Goal: Task Accomplishment & Management: Use online tool/utility

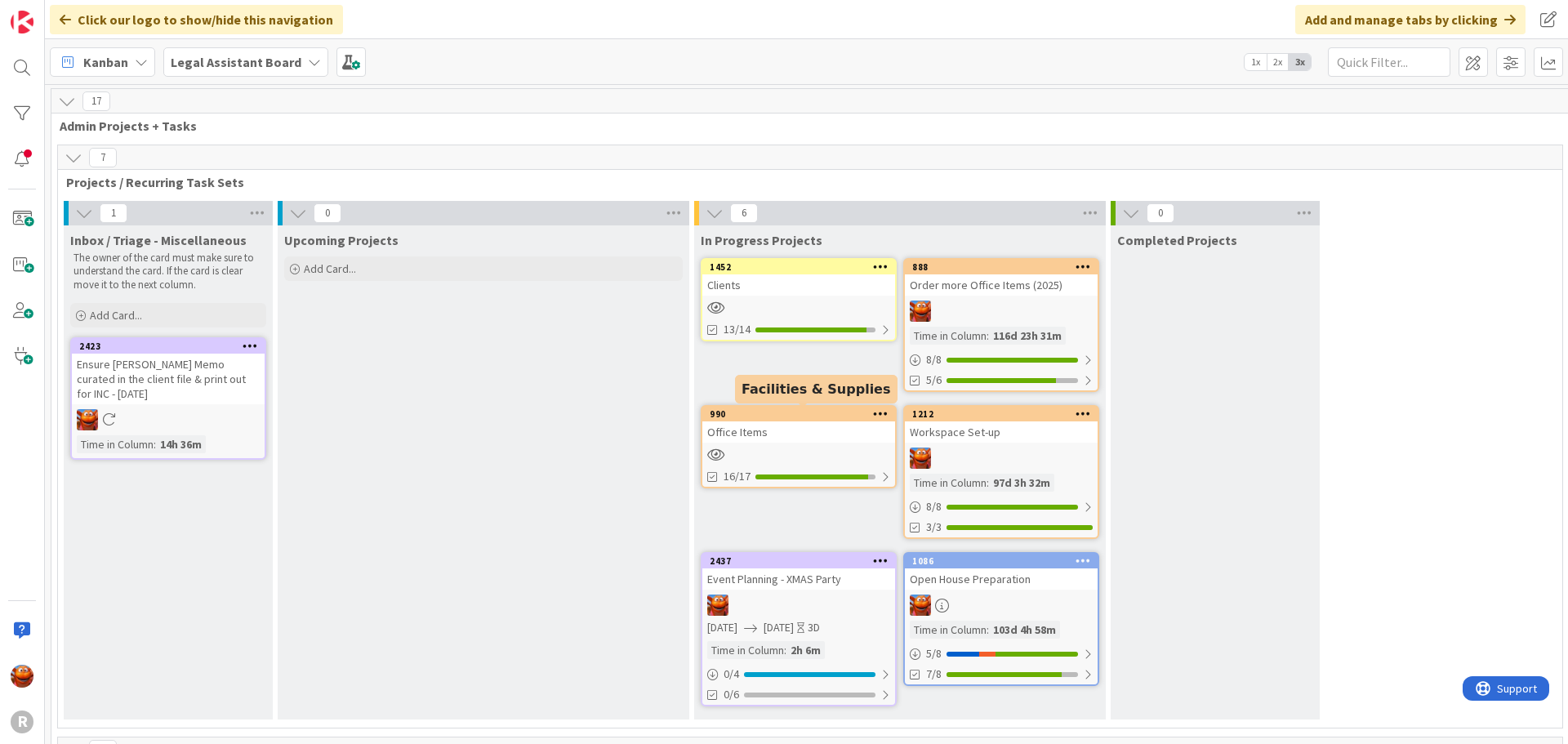
click at [800, 281] on div "Clients" at bounding box center [798, 285] width 193 height 21
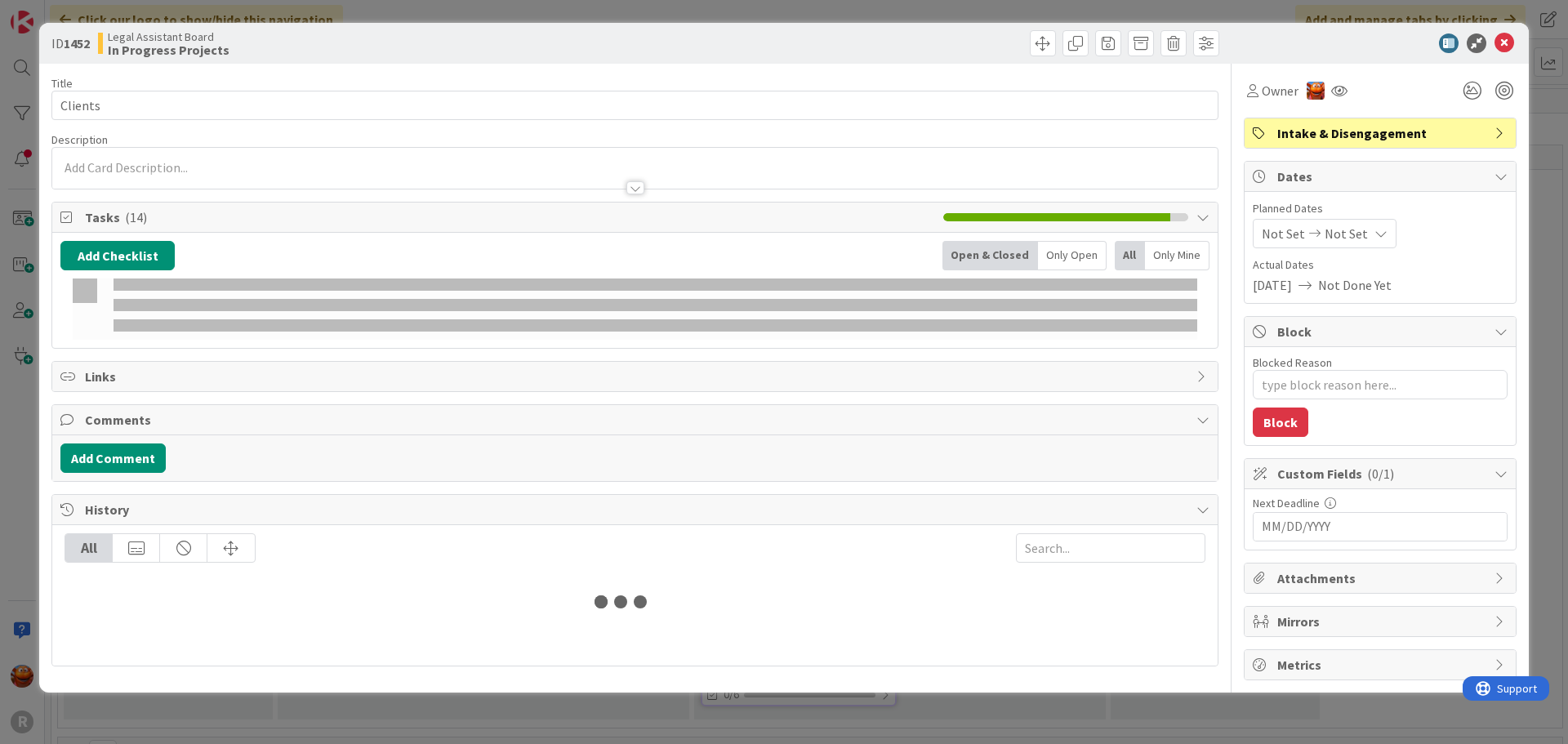
type textarea "x"
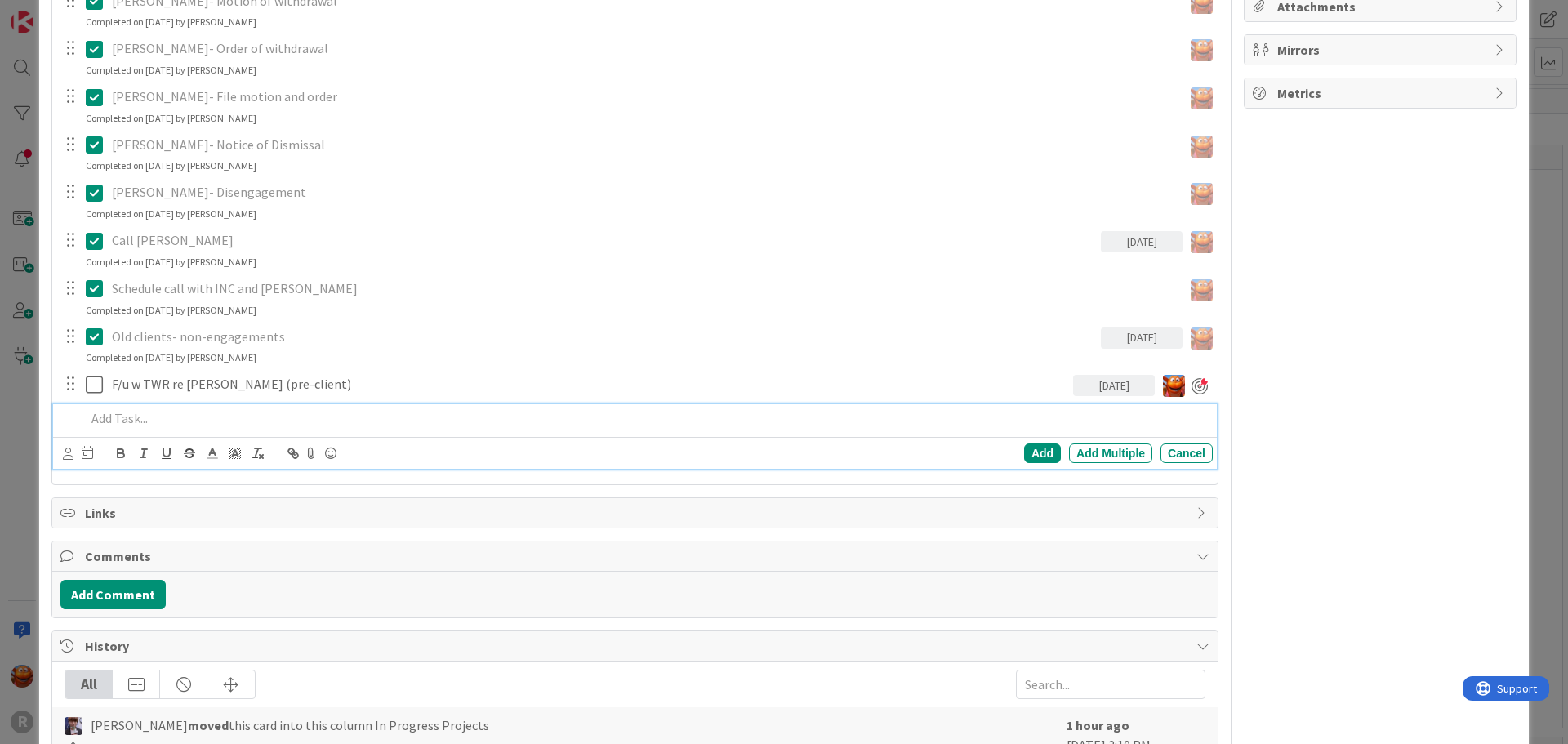
click at [167, 409] on div at bounding box center [646, 418] width 1134 height 29
click at [67, 458] on icon at bounding box center [68, 453] width 10 height 12
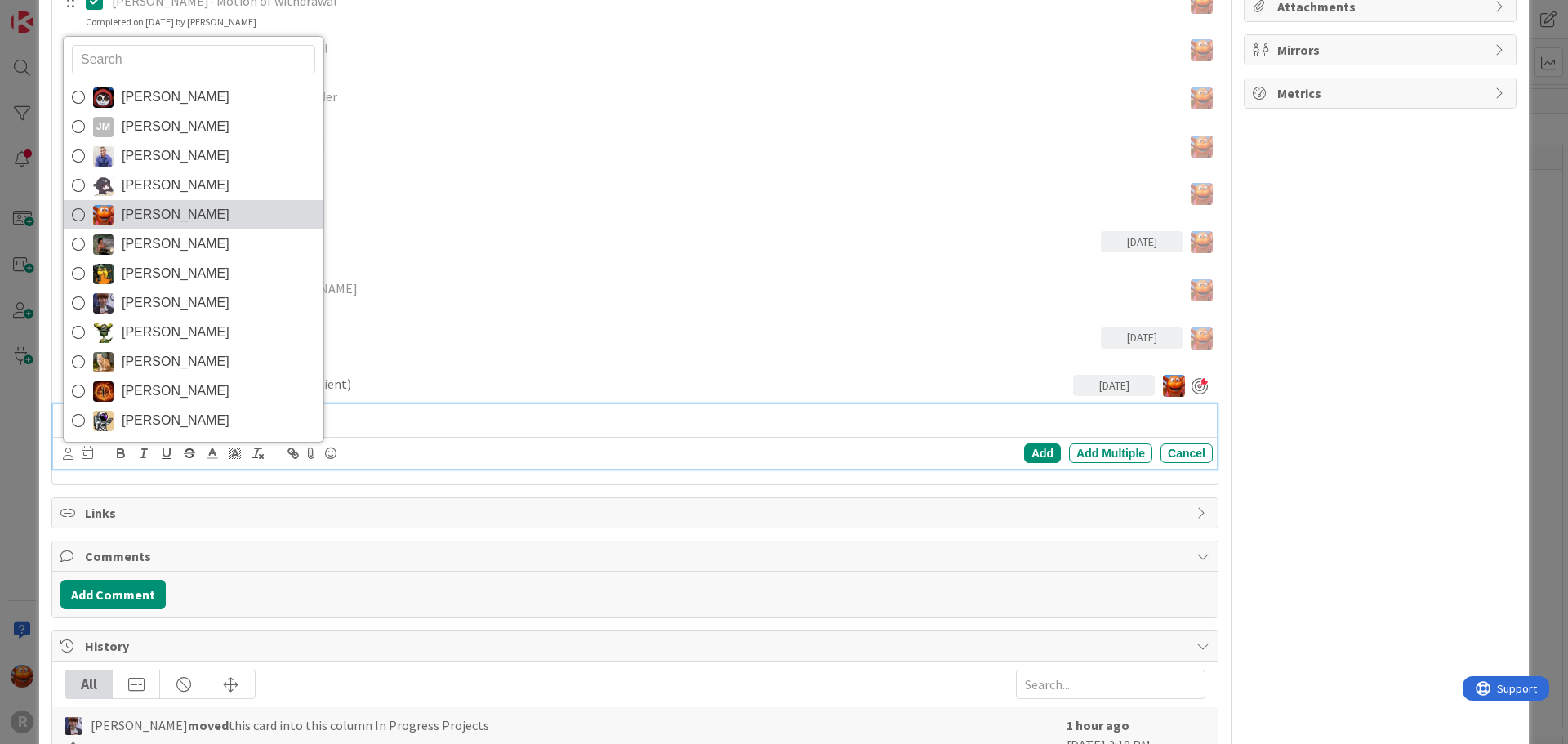
click at [169, 217] on span "[PERSON_NAME]" at bounding box center [175, 215] width 107 height 24
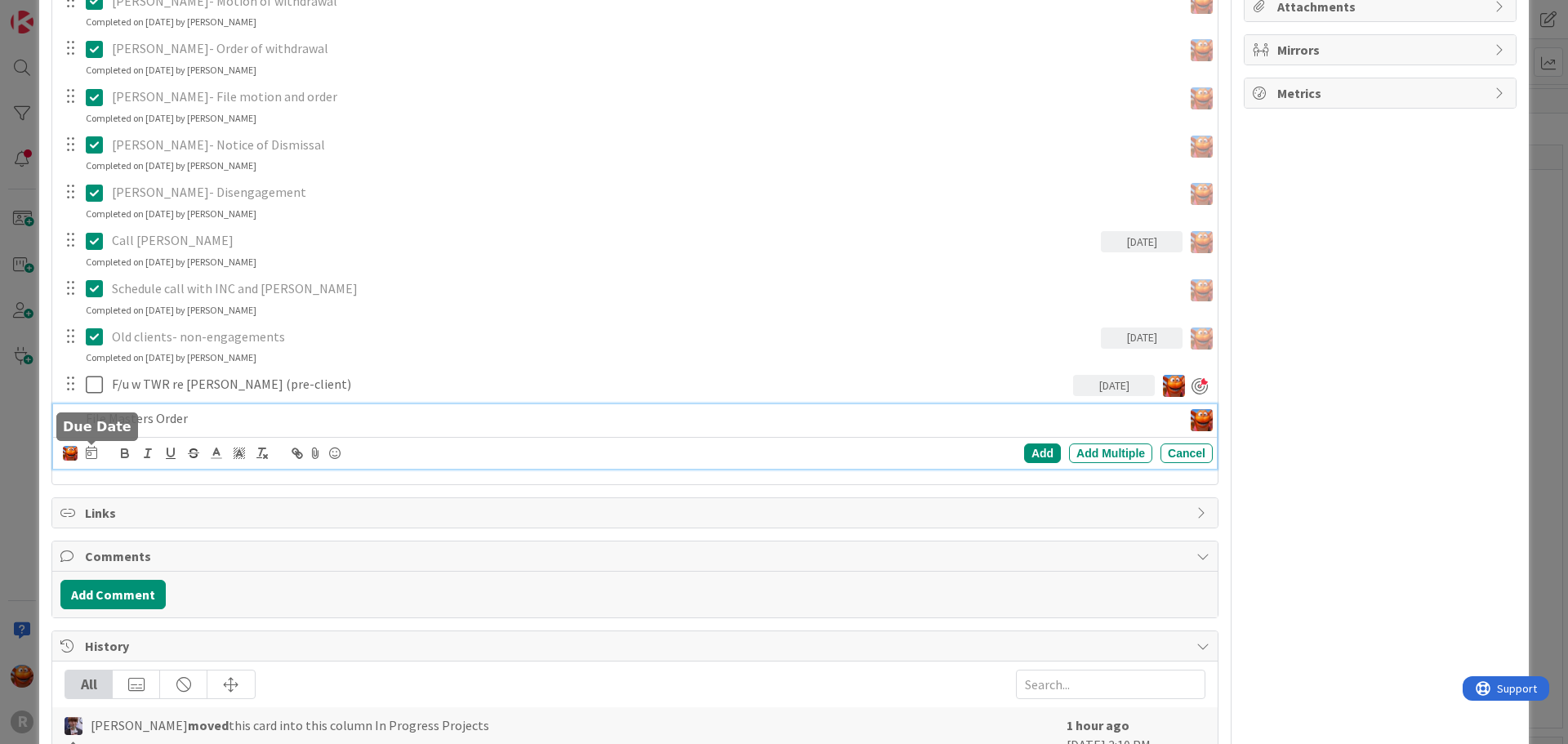
click at [94, 451] on icon at bounding box center [91, 452] width 11 height 13
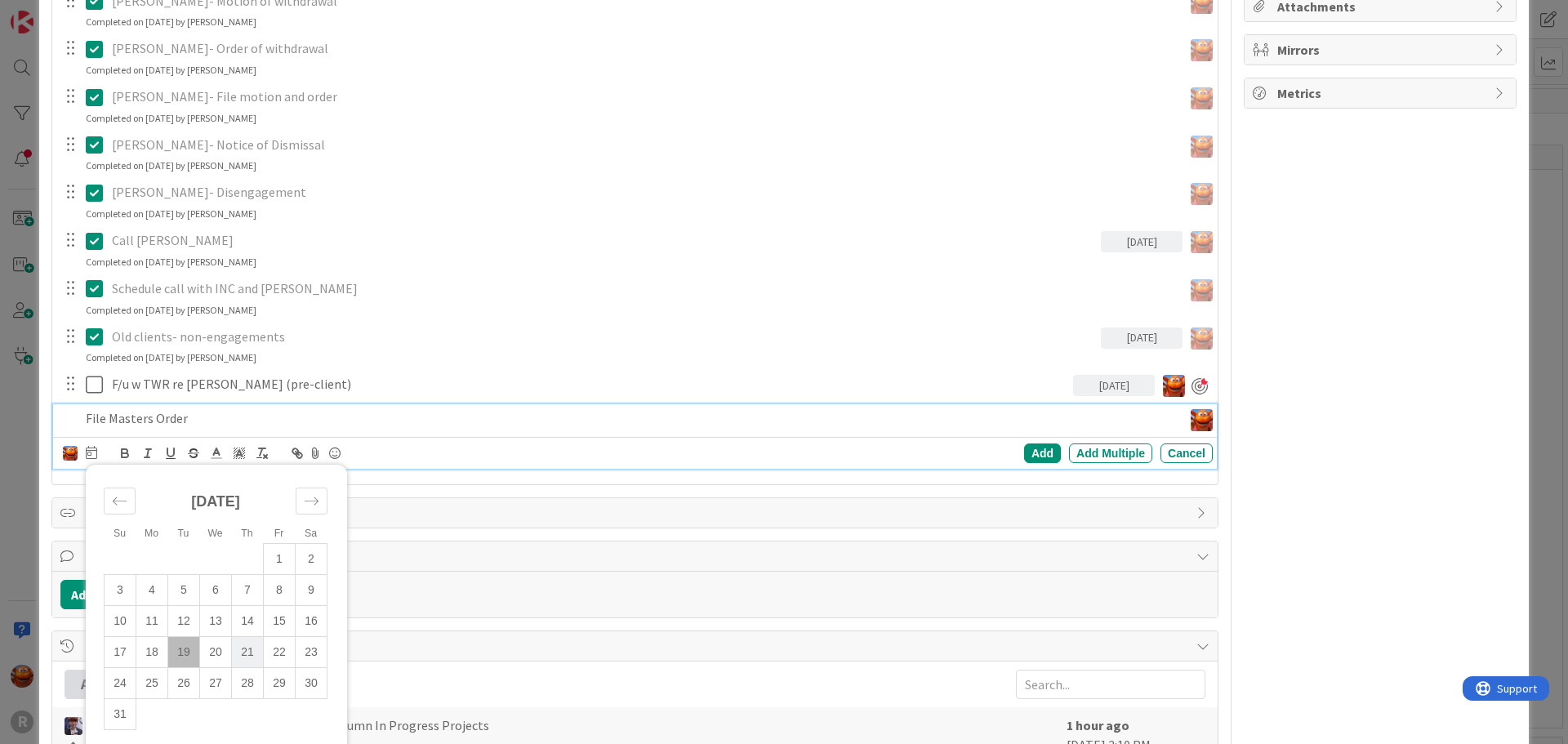
click at [237, 652] on td "21" at bounding box center [248, 652] width 31 height 31
click at [1025, 455] on div "Add" at bounding box center [1043, 453] width 37 height 19
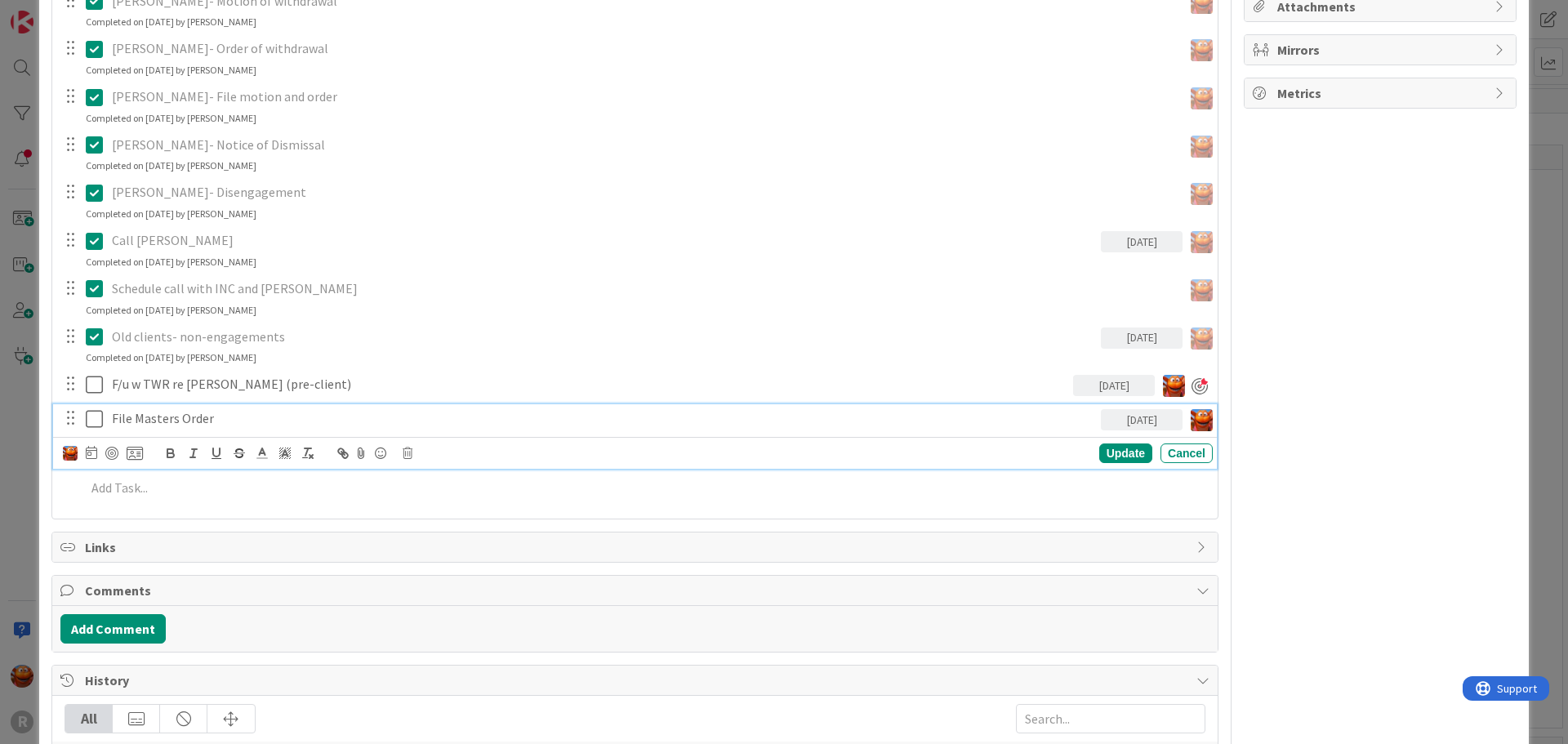
click at [152, 430] on div "File Masters Order" at bounding box center [604, 418] width 996 height 29
click at [15, 358] on div "ID 1452 Legal Assistant Board In Progress Projects Title 7 / 128 Clients Descri…" at bounding box center [784, 372] width 1568 height 744
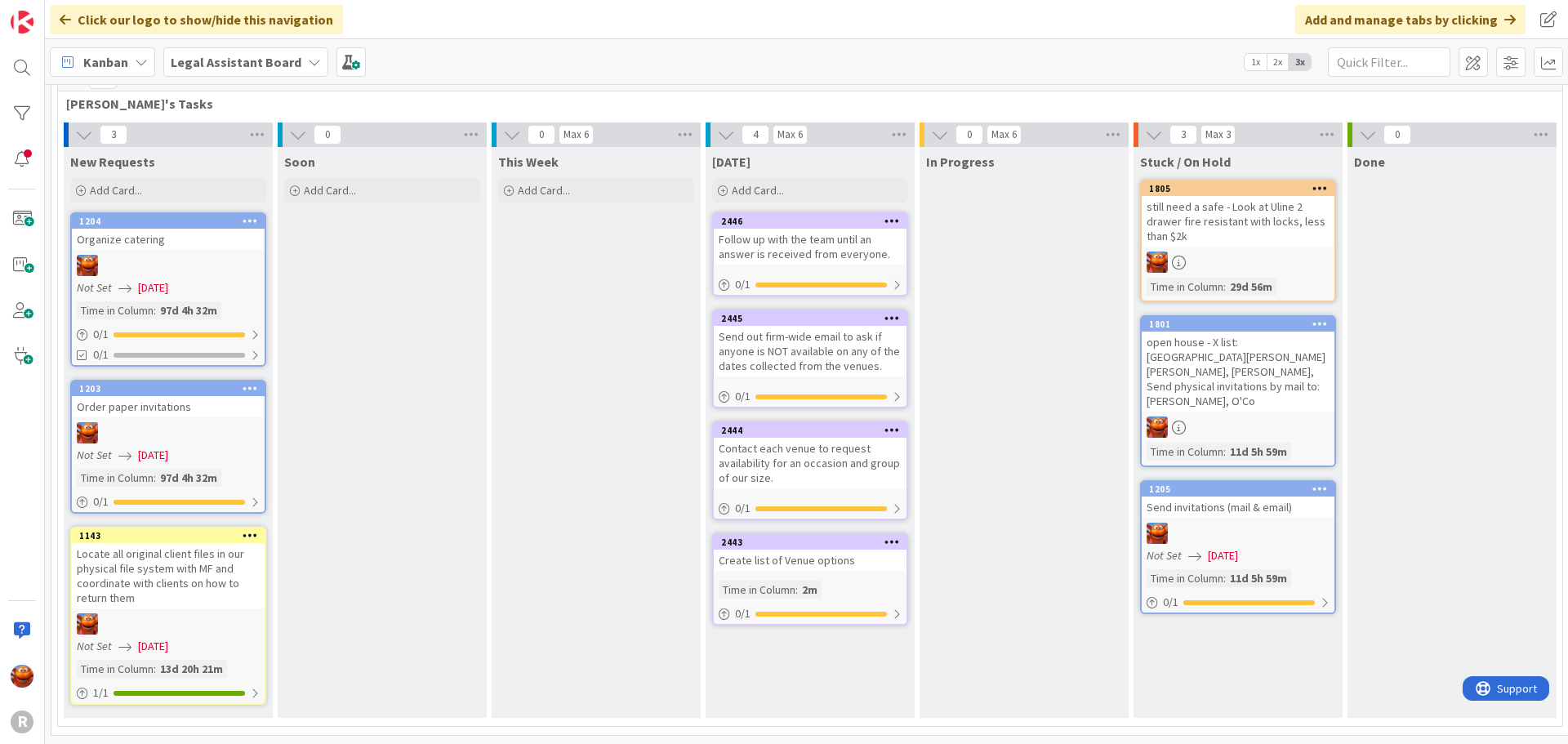
scroll to position [274, 0]
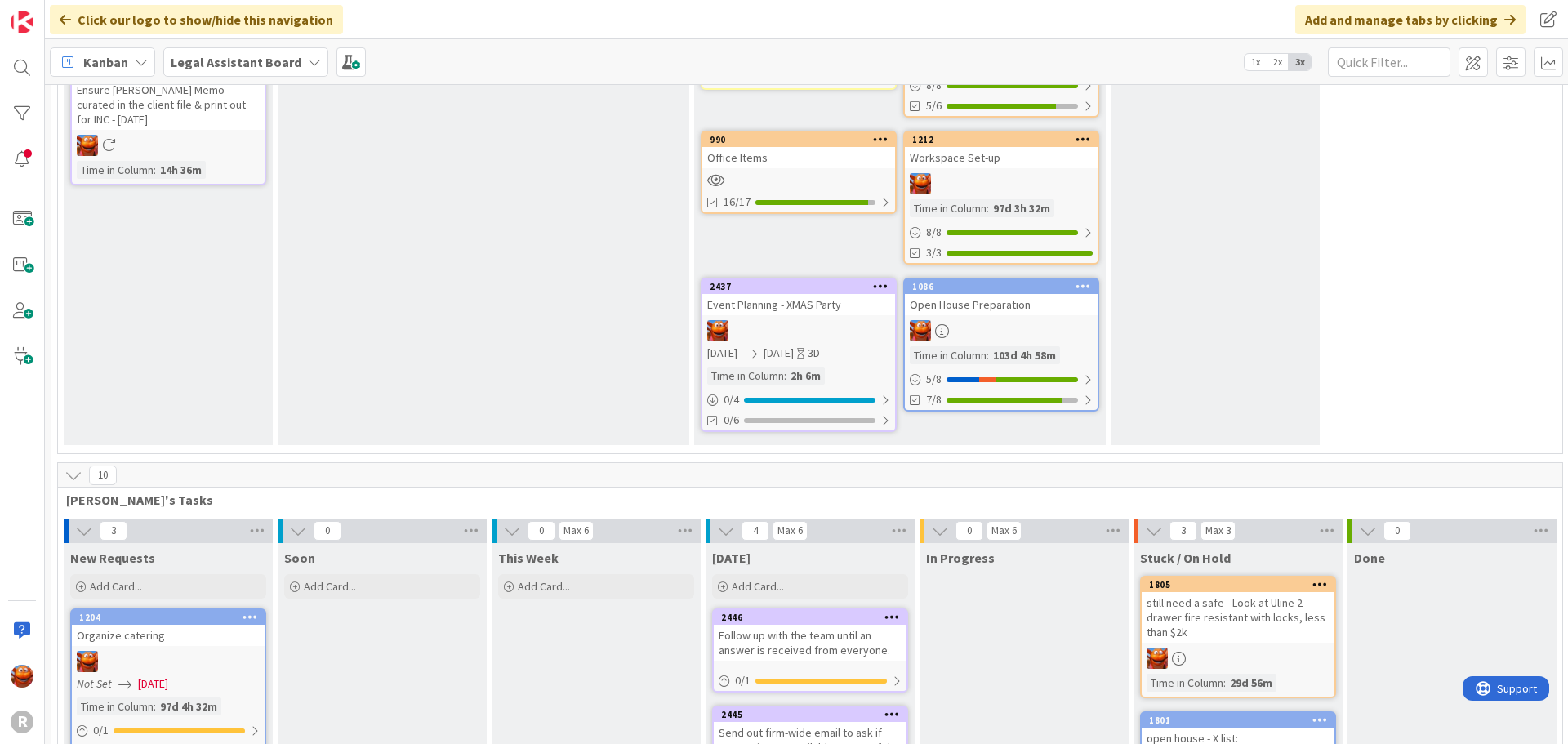
click at [807, 320] on div at bounding box center [798, 331] width 193 height 21
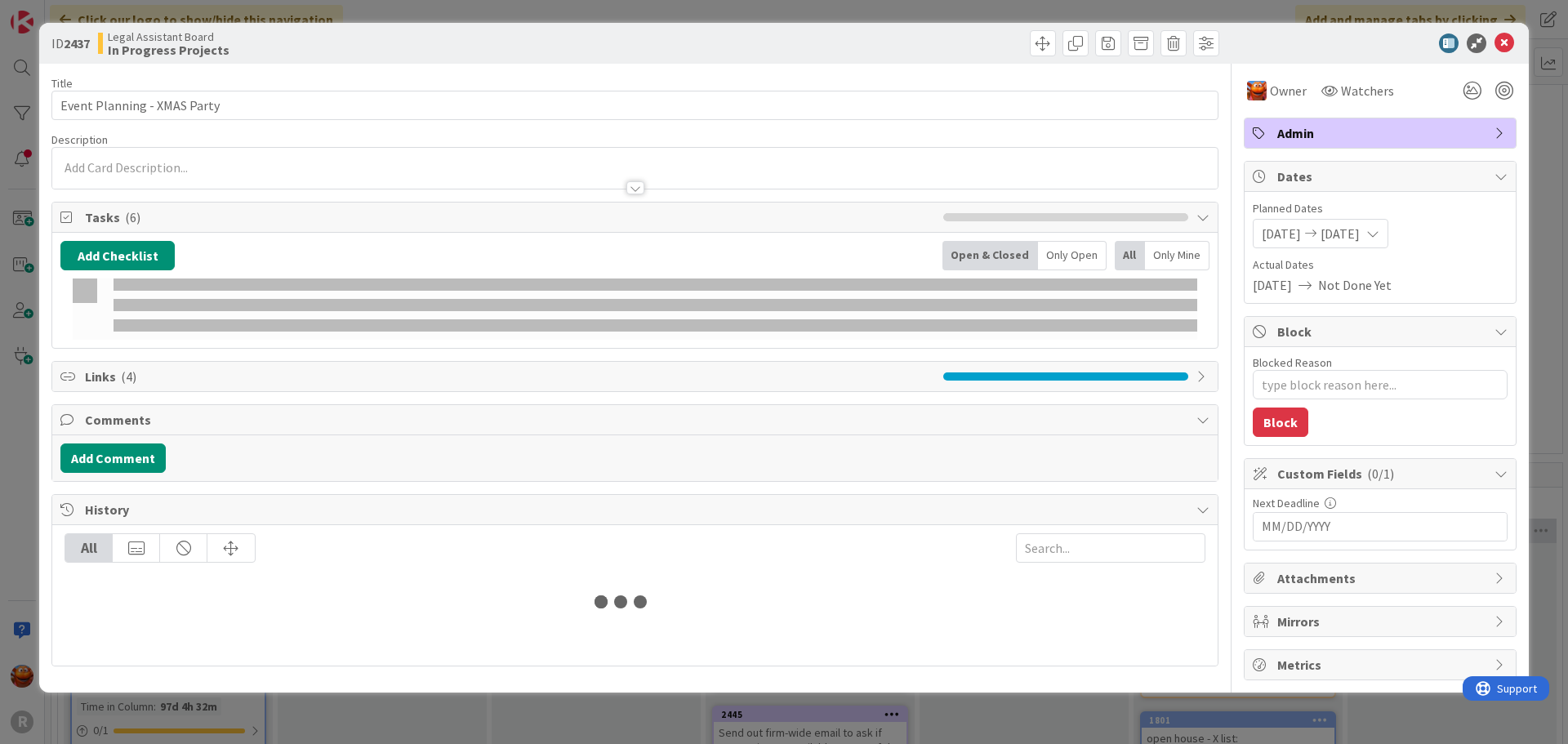
type textarea "x"
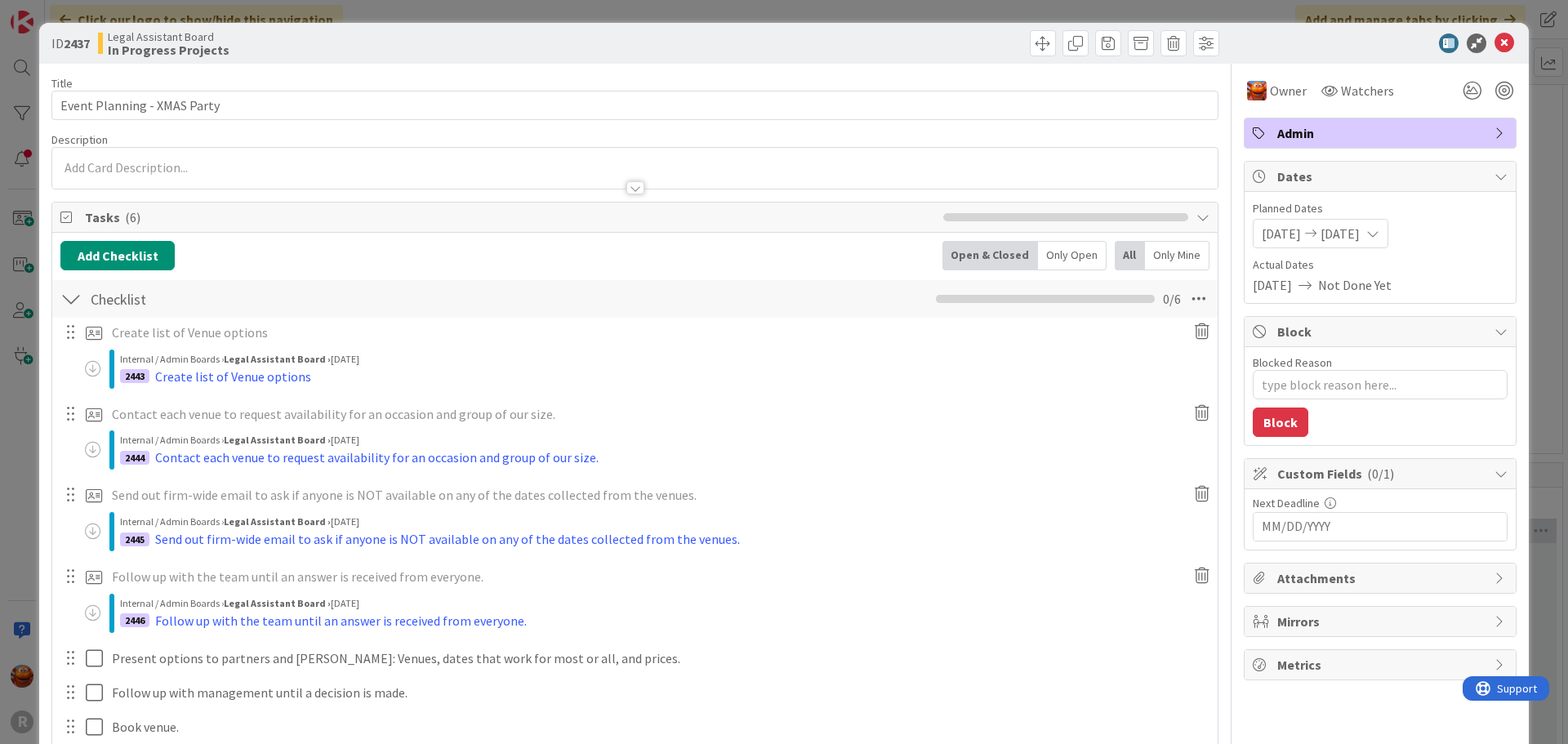
click at [218, 159] on p at bounding box center [635, 168] width 1150 height 19
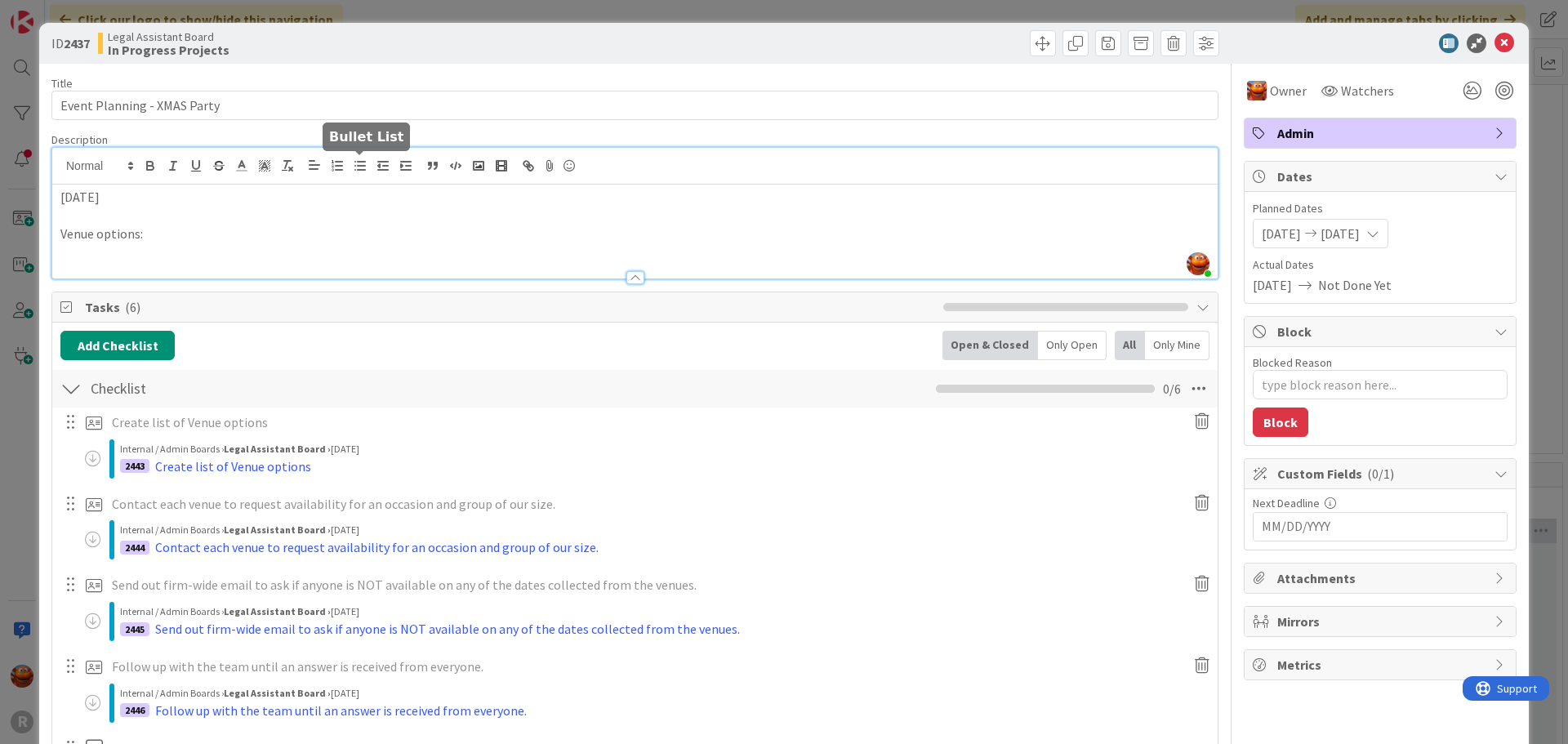
click at [361, 166] on line "button" at bounding box center [362, 166] width 7 height 0
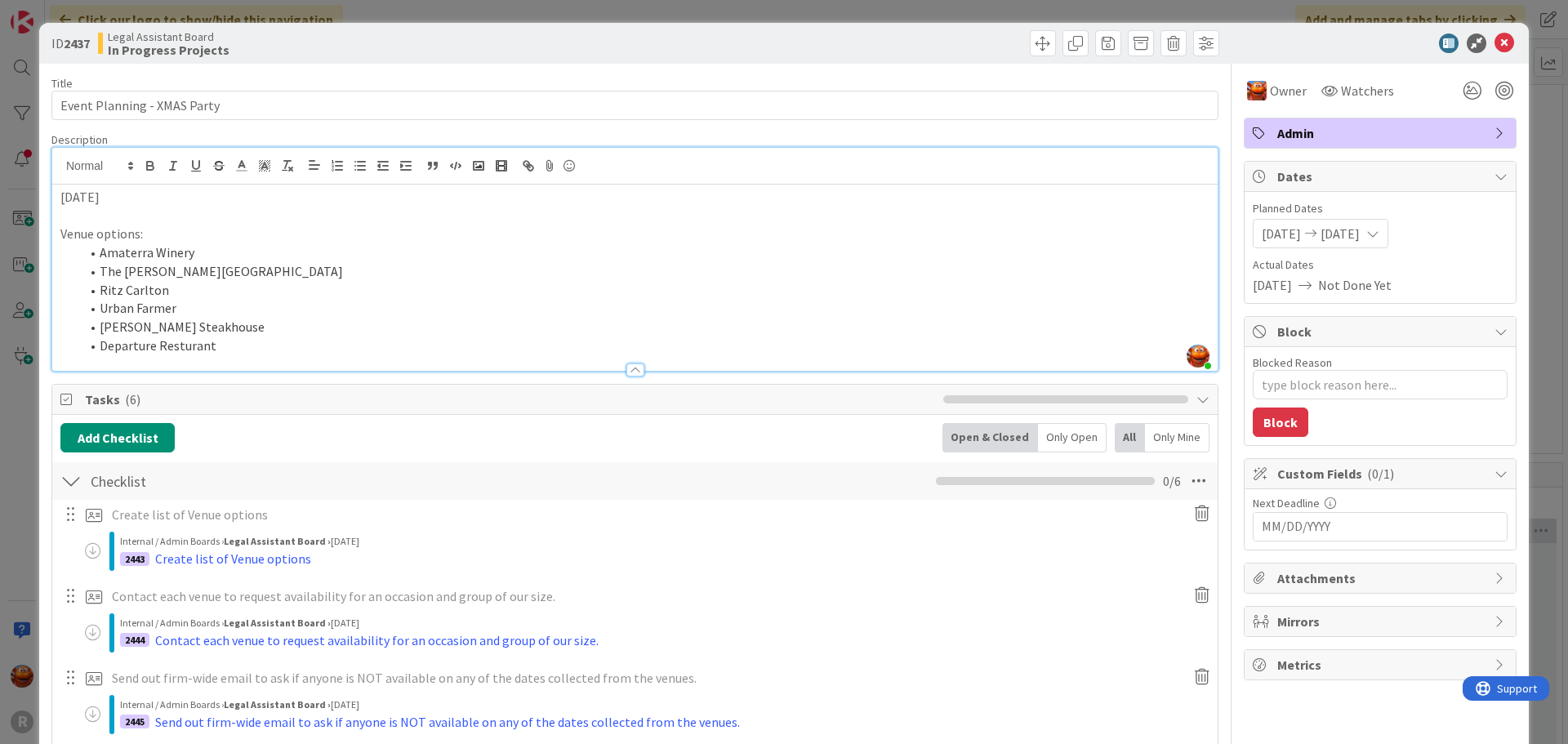
click at [169, 328] on li "[PERSON_NAME] Steakhouse" at bounding box center [645, 327] width 1129 height 19
click at [223, 162] on icon "button" at bounding box center [218, 165] width 15 height 15
click at [149, 347] on li "Departure Resturant" at bounding box center [645, 346] width 1129 height 19
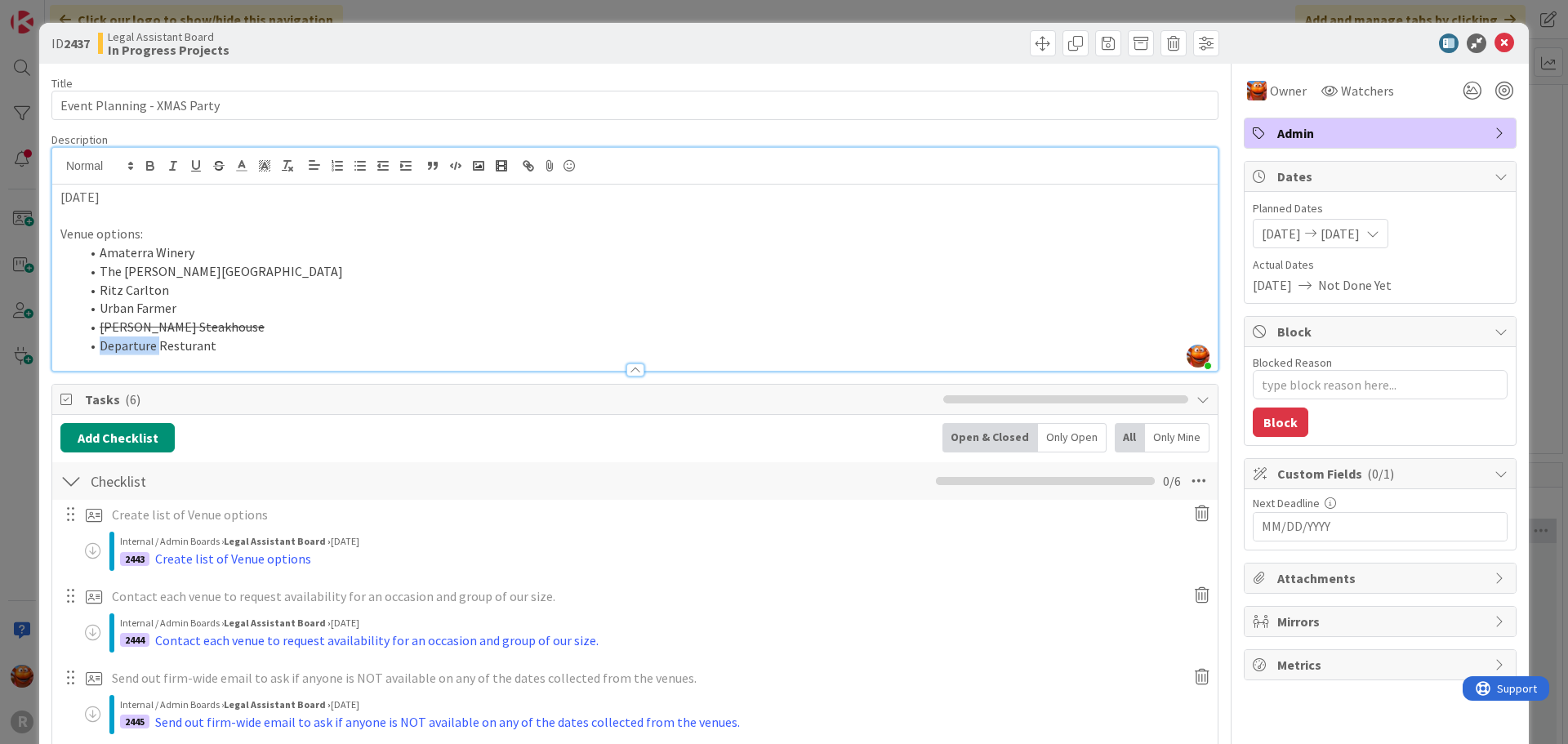
click at [149, 347] on li "Departure Resturant" at bounding box center [645, 346] width 1129 height 19
click at [224, 166] on line "button" at bounding box center [219, 166] width 10 height 1
click at [265, 345] on li "Departure Resturant" at bounding box center [645, 346] width 1129 height 19
click at [626, 370] on div at bounding box center [635, 369] width 18 height 13
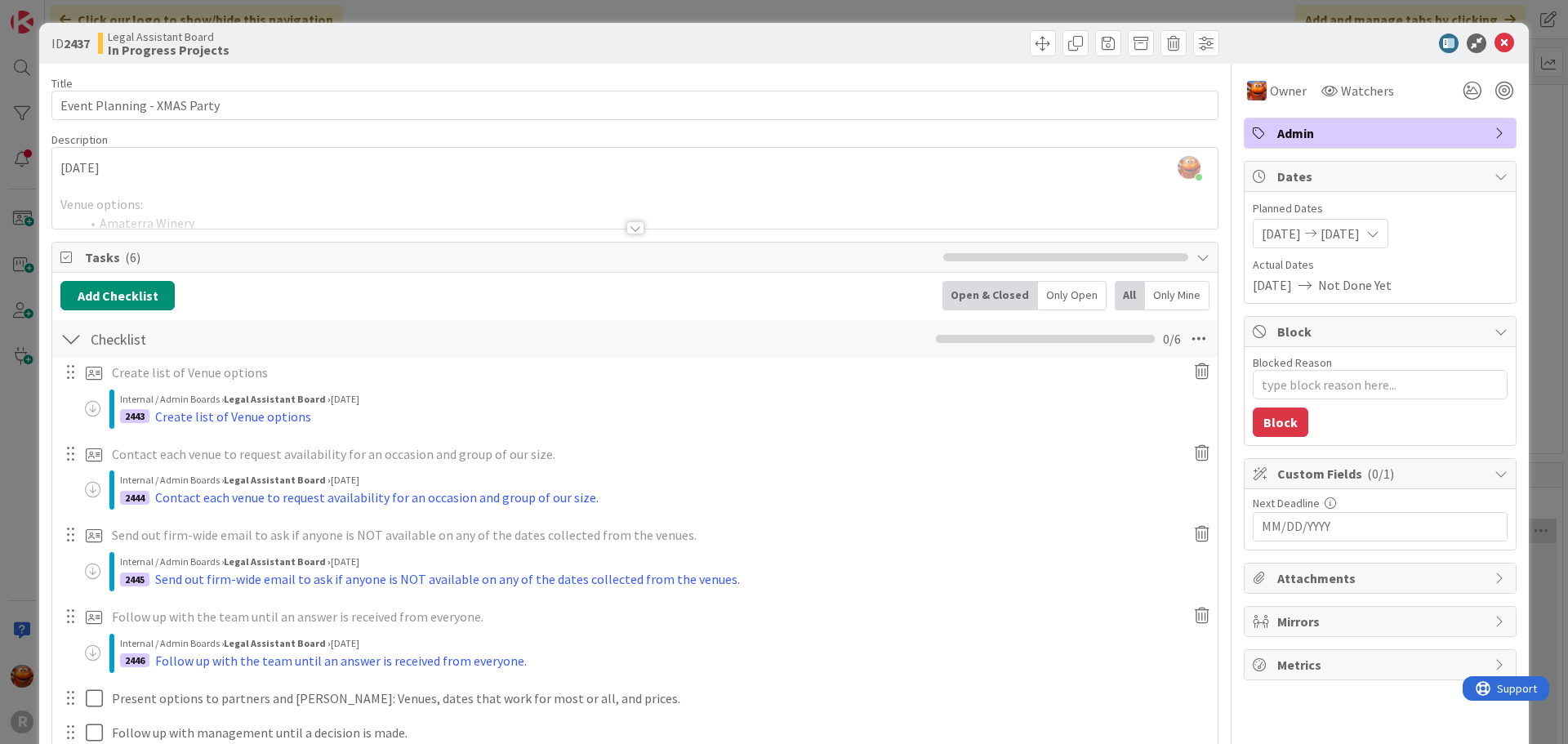
click at [104, 162] on p "[DATE]" at bounding box center [635, 168] width 1150 height 19
click at [104, 162] on span at bounding box center [96, 162] width 80 height 19
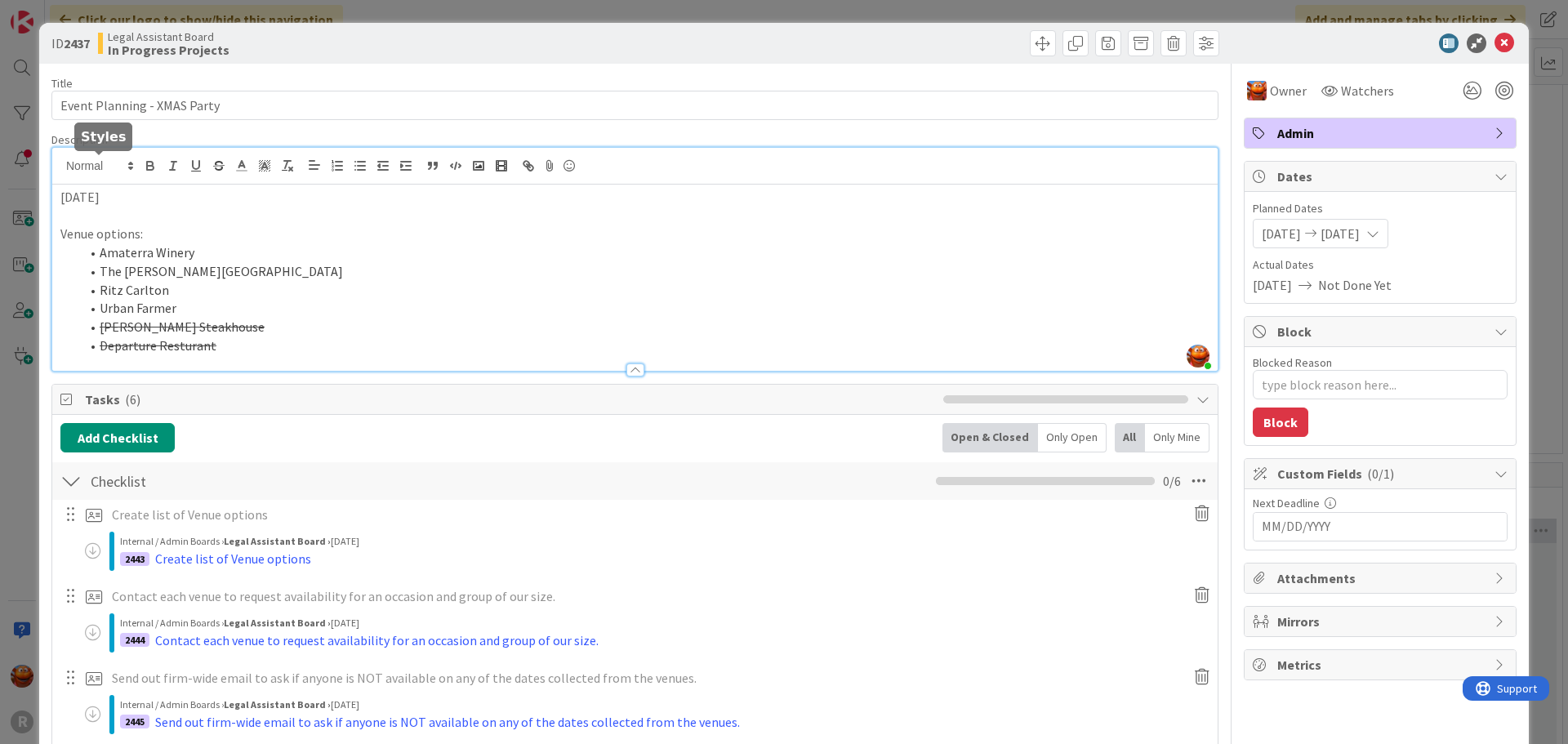
click at [104, 162] on span at bounding box center [99, 166] width 80 height 19
click at [134, 195] on p "[DATE]" at bounding box center [635, 197] width 1150 height 19
click at [148, 169] on icon "button" at bounding box center [150, 165] width 15 height 15
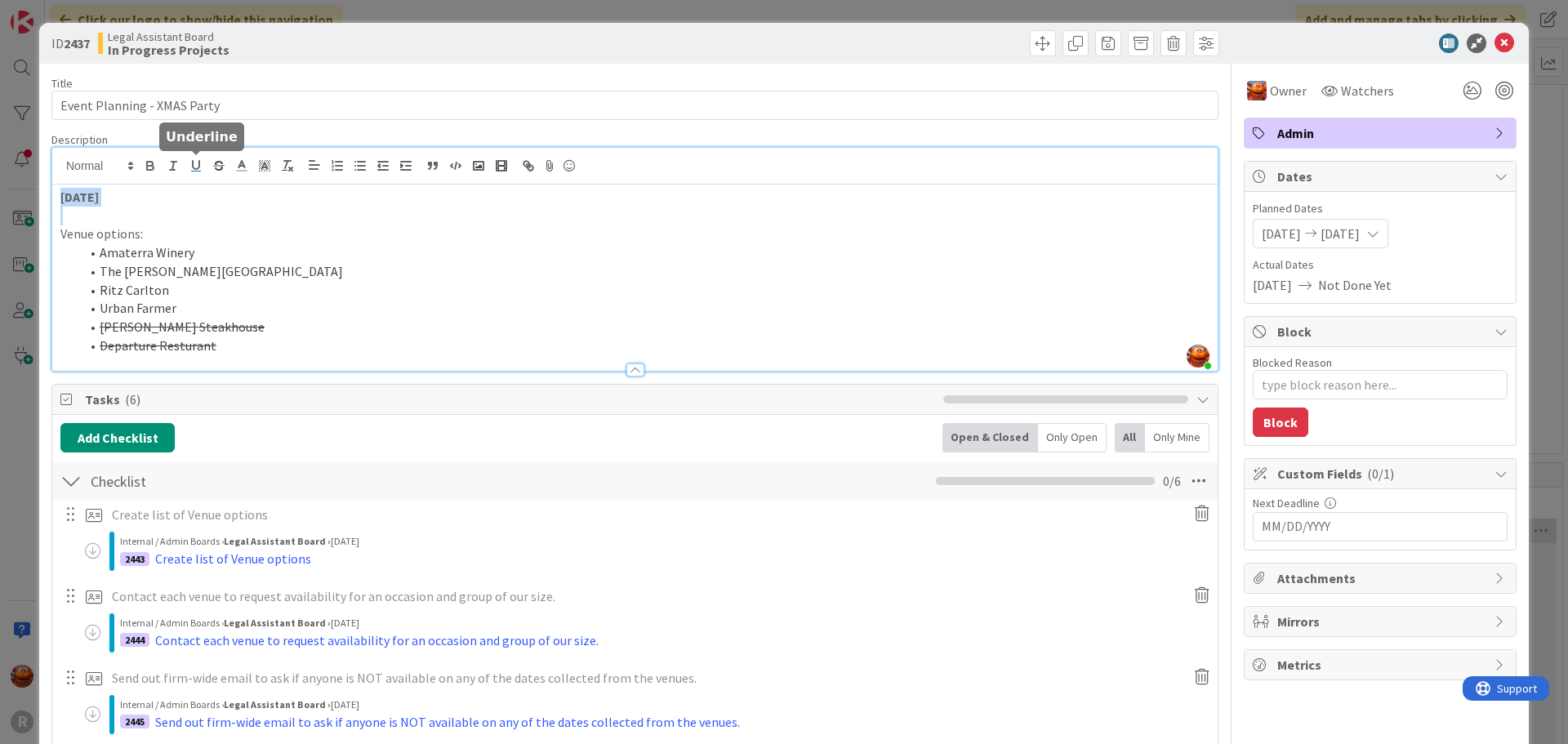
click at [195, 168] on icon "button" at bounding box center [196, 165] width 15 height 15
click at [187, 183] on div at bounding box center [635, 166] width 1165 height 37
click at [191, 211] on p at bounding box center [635, 217] width 1150 height 19
click at [1315, 527] on input "MM/DD/YYYY" at bounding box center [1380, 527] width 237 height 28
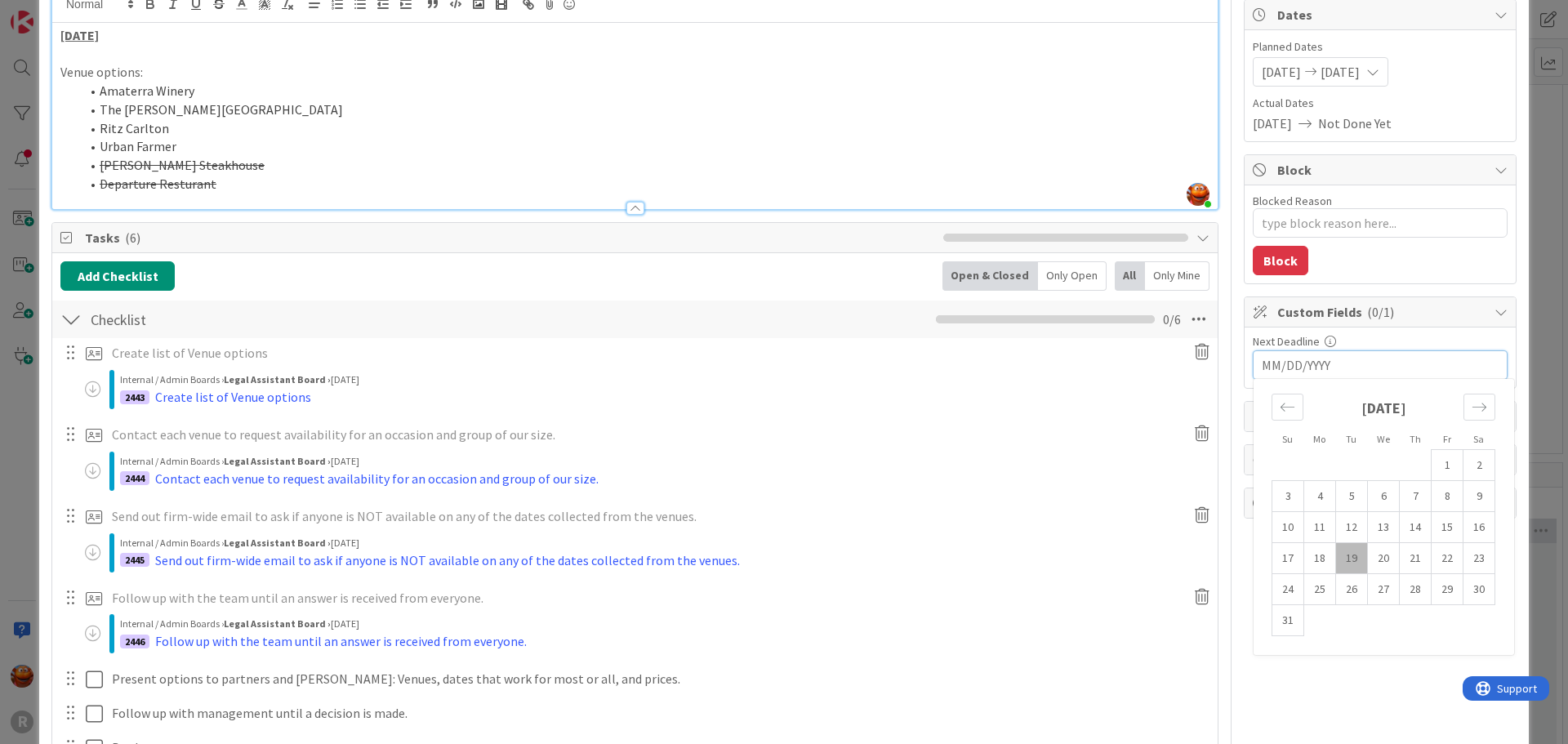
scroll to position [163, 0]
click at [1435, 556] on td "22" at bounding box center [1447, 557] width 31 height 31
type textarea "x"
type input "[DATE]"
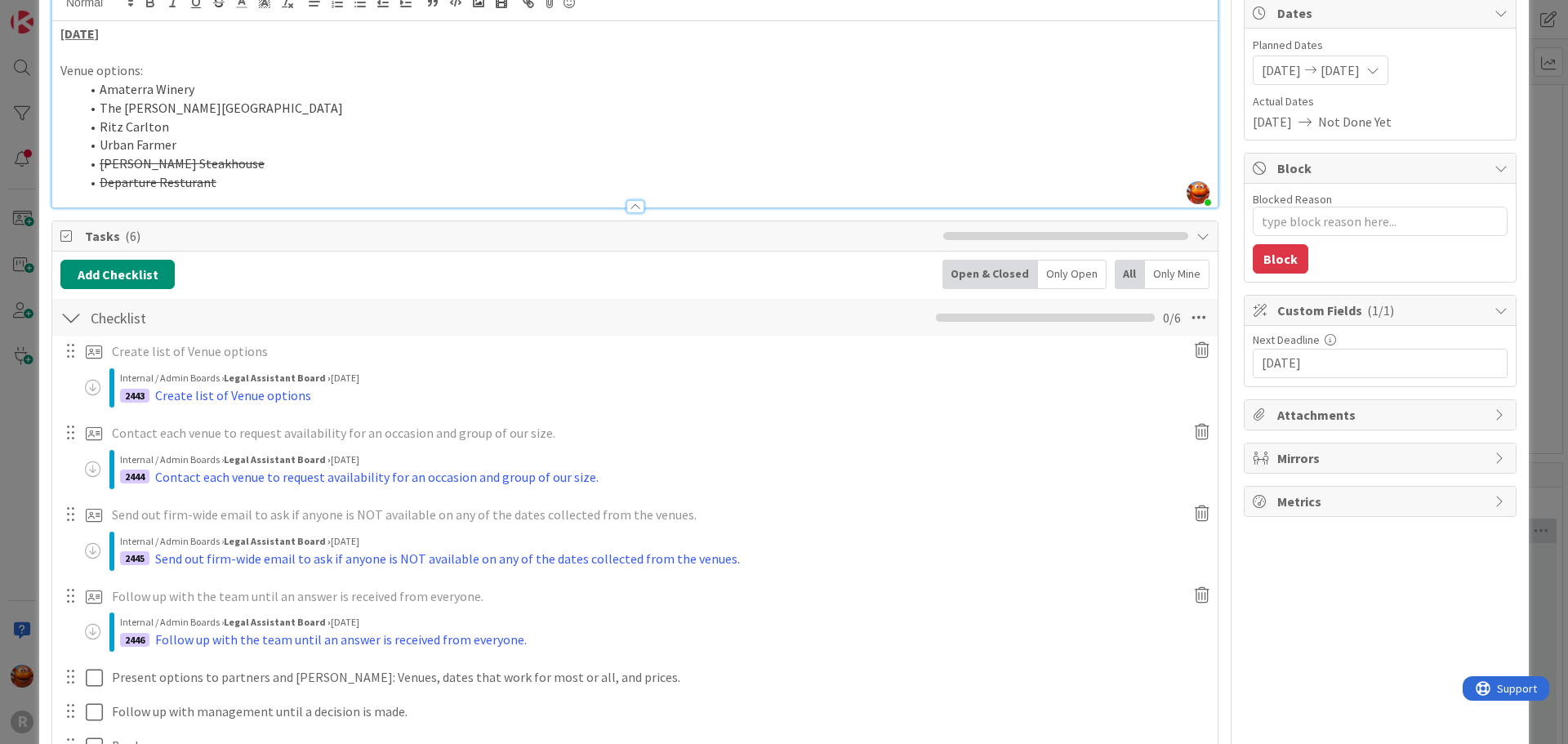
click at [19, 298] on div "ID 2437 Legal Assistant Board In Progress Projects Title 27 / 128 Event Plannin…" at bounding box center [784, 372] width 1568 height 744
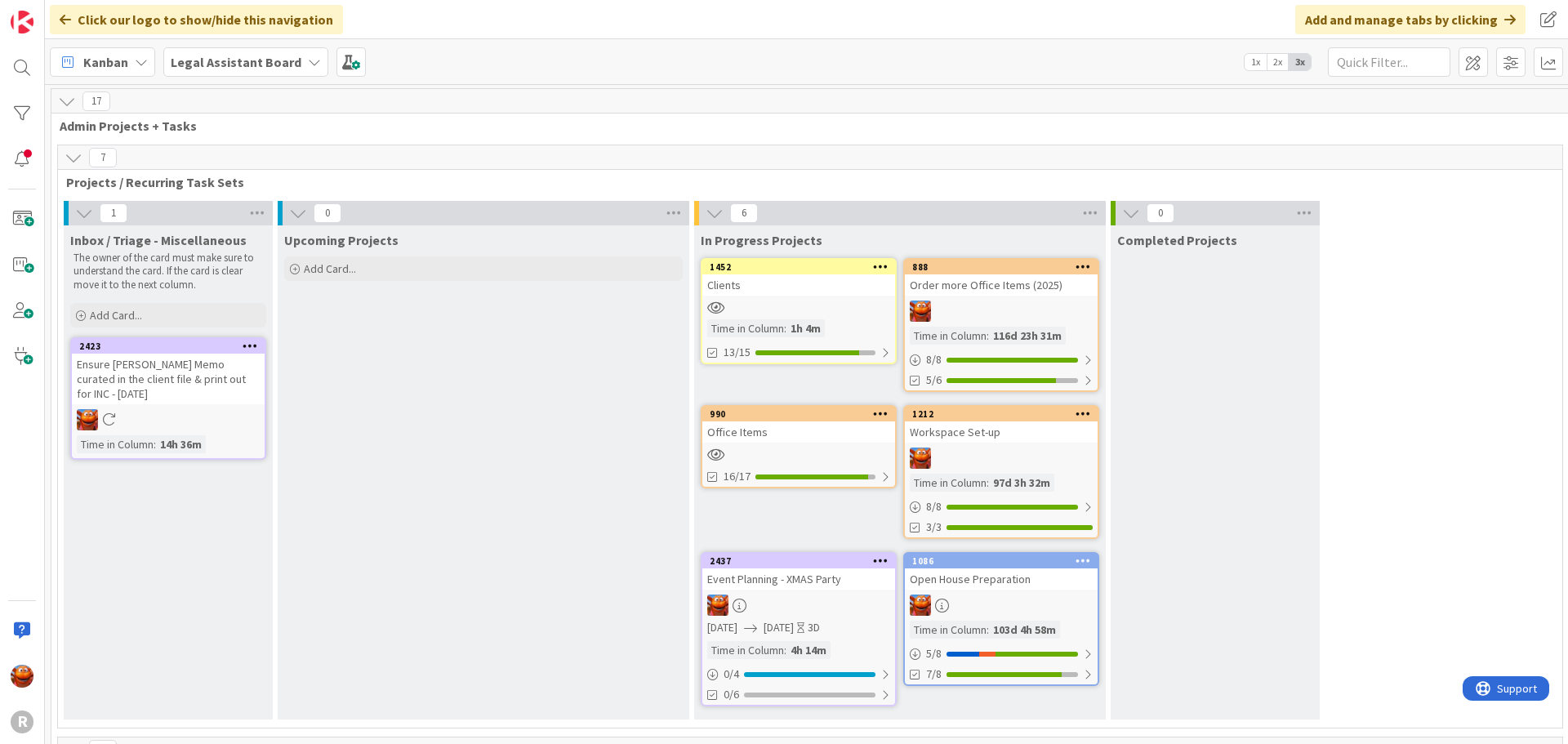
click at [825, 448] on div at bounding box center [798, 454] width 193 height 14
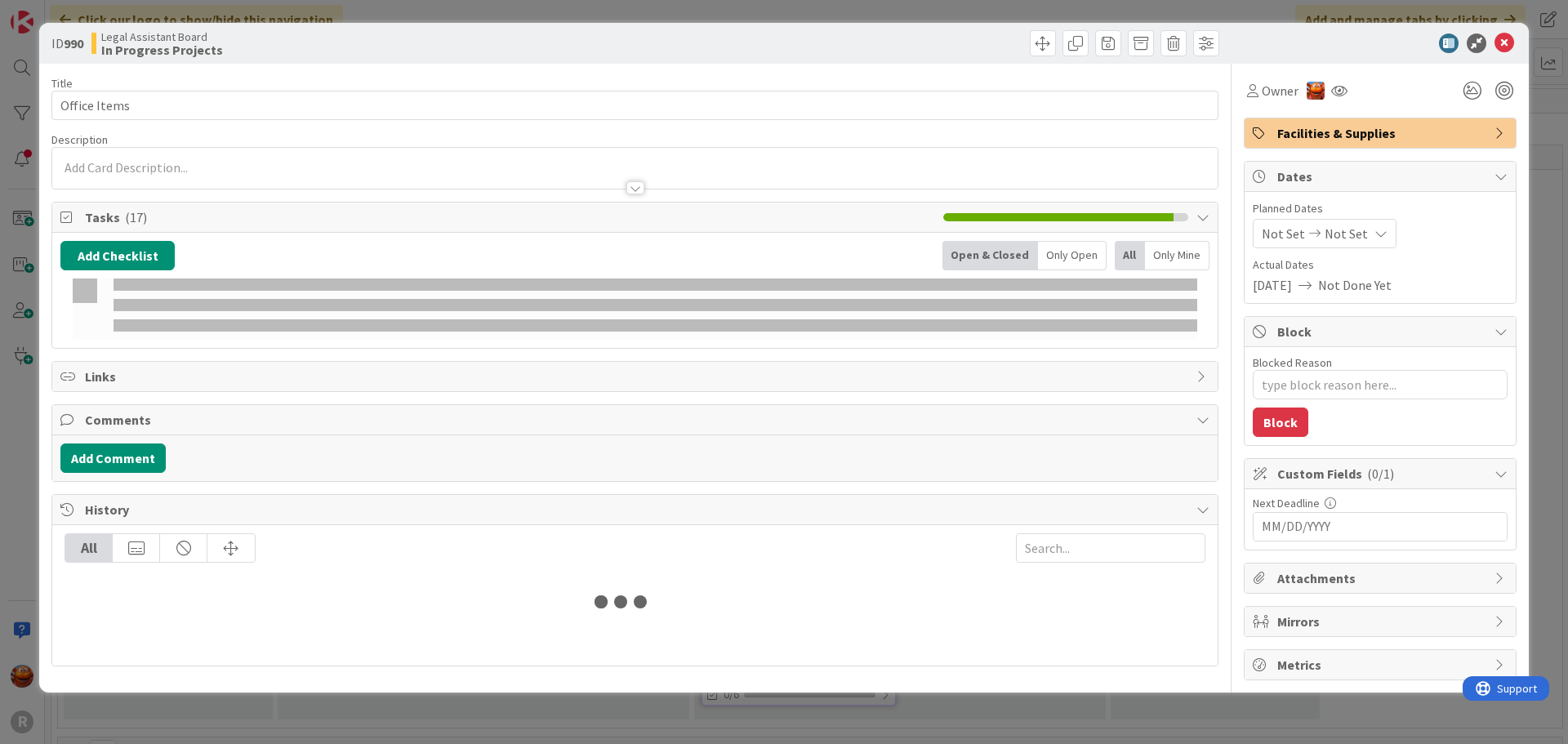
type textarea "x"
